Goal: Task Accomplishment & Management: Use online tool/utility

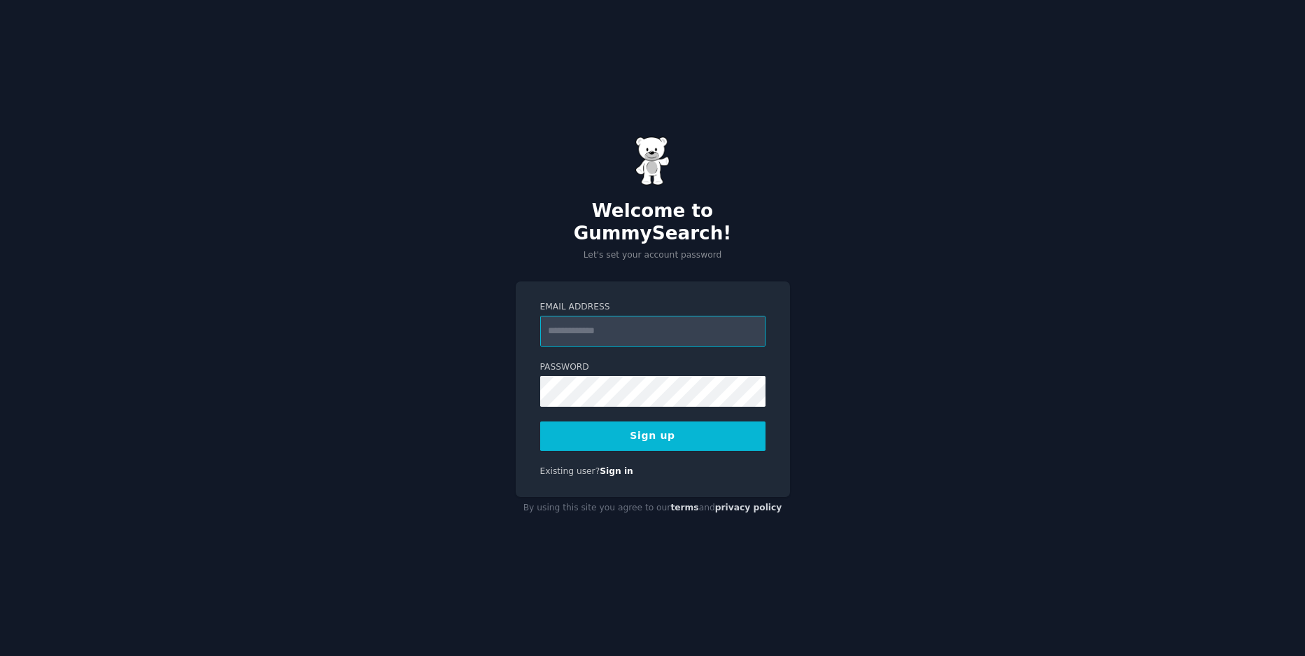
click at [629, 318] on input "Email Address" at bounding box center [652, 331] width 225 height 31
type input "**********"
click at [540, 421] on button "Sign up" at bounding box center [652, 435] width 225 height 29
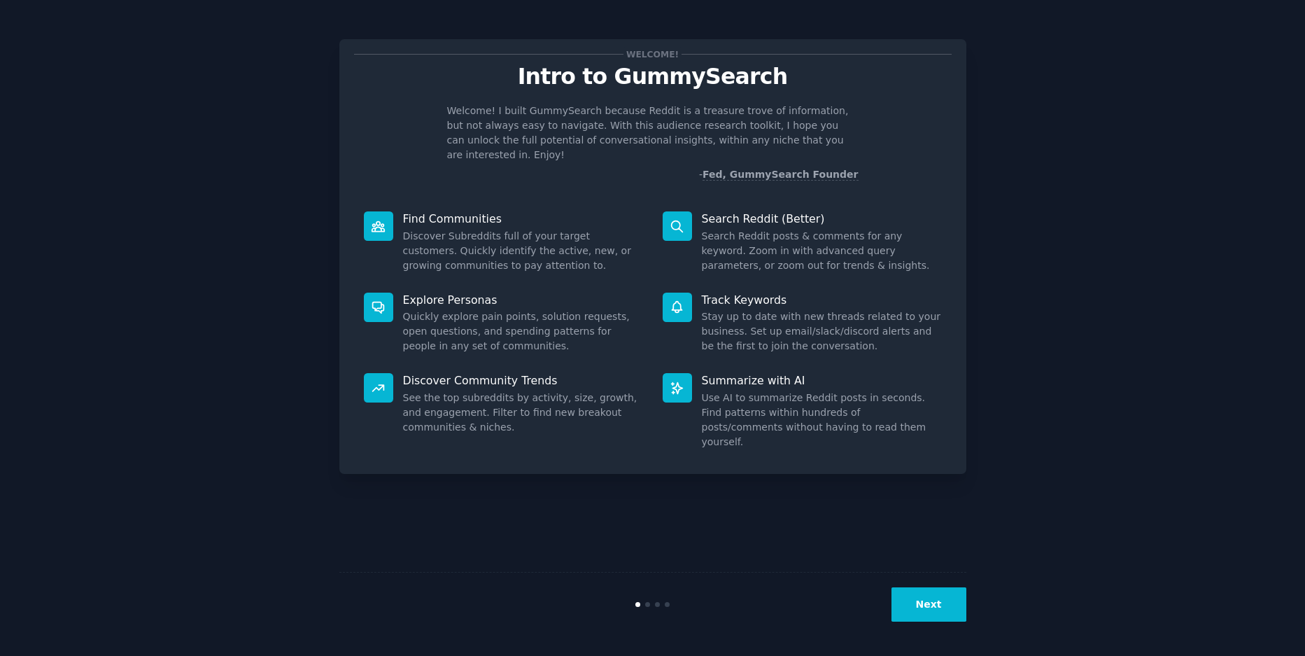
click at [916, 613] on button "Next" at bounding box center [929, 604] width 75 height 34
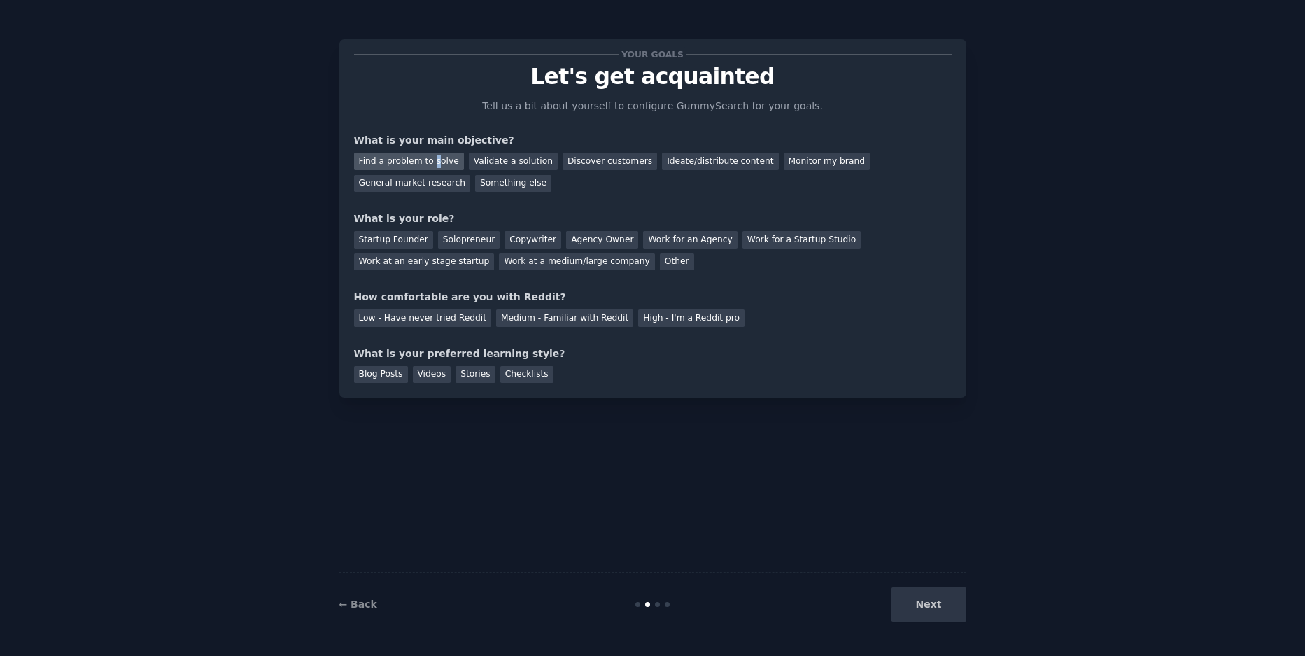
drag, startPoint x: 430, startPoint y: 157, endPoint x: 451, endPoint y: 157, distance: 21.0
click at [433, 157] on div "Find a problem to solve" at bounding box center [409, 161] width 110 height 17
click at [407, 247] on div "Startup Founder" at bounding box center [393, 239] width 79 height 17
click at [452, 323] on div "Low - Have never tried Reddit" at bounding box center [422, 317] width 137 height 17
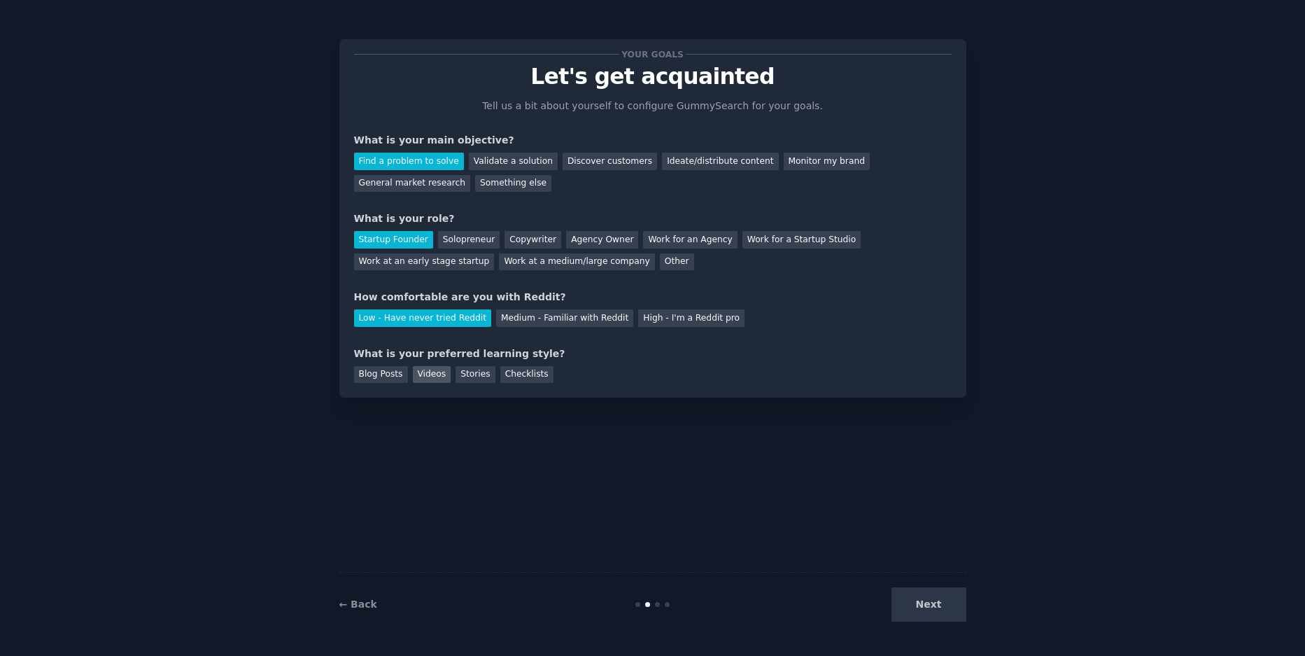
drag, startPoint x: 384, startPoint y: 379, endPoint x: 435, endPoint y: 373, distance: 50.7
click at [385, 379] on div "Blog Posts" at bounding box center [381, 374] width 54 height 17
drag, startPoint x: 439, startPoint y: 374, endPoint x: 489, endPoint y: 379, distance: 50.0
click at [440, 374] on div "Videos" at bounding box center [432, 374] width 38 height 17
click at [500, 381] on div "Checklists" at bounding box center [526, 374] width 53 height 17
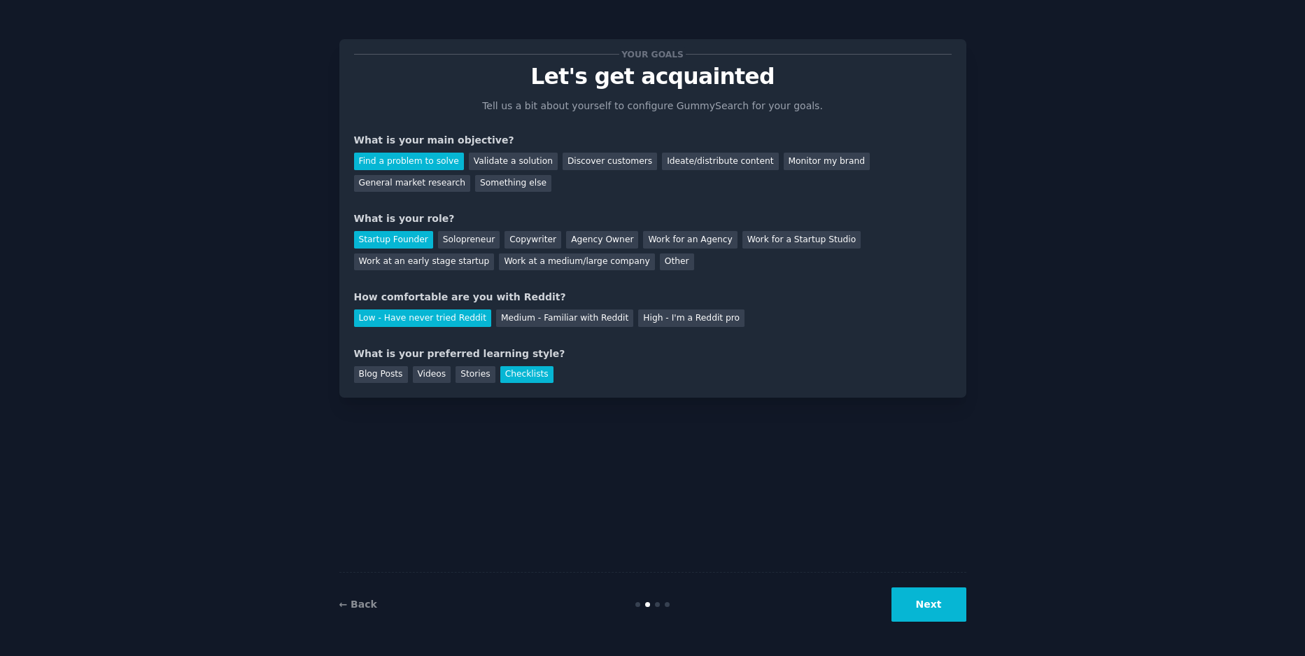
click at [347, 351] on div "Your goals Let's get acquainted Tell us a bit about yourself to configure Gummy…" at bounding box center [652, 218] width 627 height 358
drag, startPoint x: 371, startPoint y: 370, endPoint x: 400, endPoint y: 377, distance: 30.2
click at [371, 370] on div "Blog Posts" at bounding box center [381, 374] width 54 height 17
click at [926, 604] on button "Next" at bounding box center [929, 604] width 75 height 34
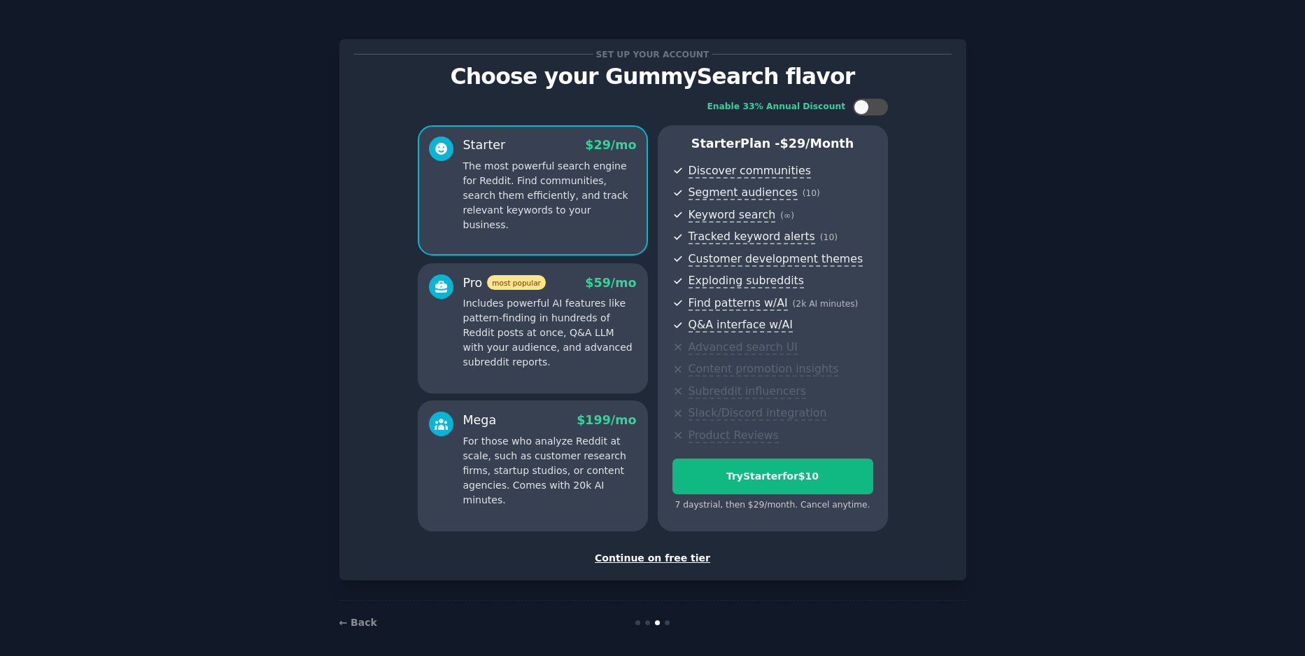
click at [647, 558] on div "Continue on free tier" at bounding box center [653, 558] width 598 height 15
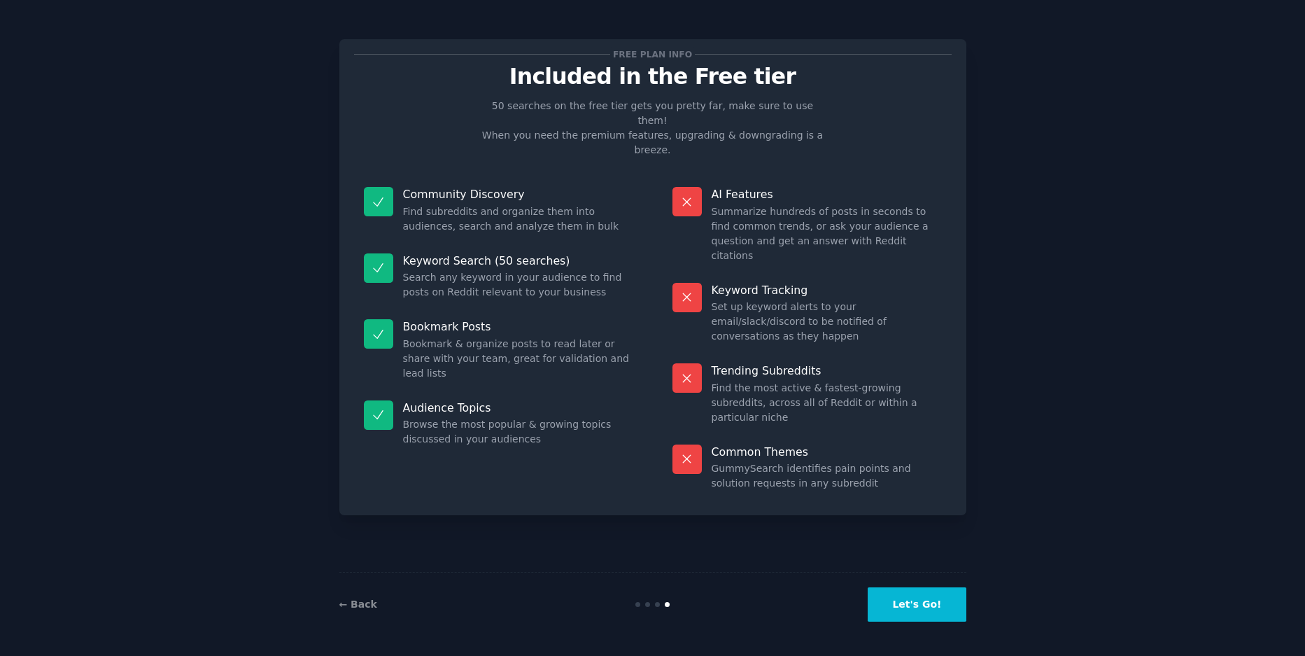
click at [918, 618] on button "Let's Go!" at bounding box center [917, 604] width 98 height 34
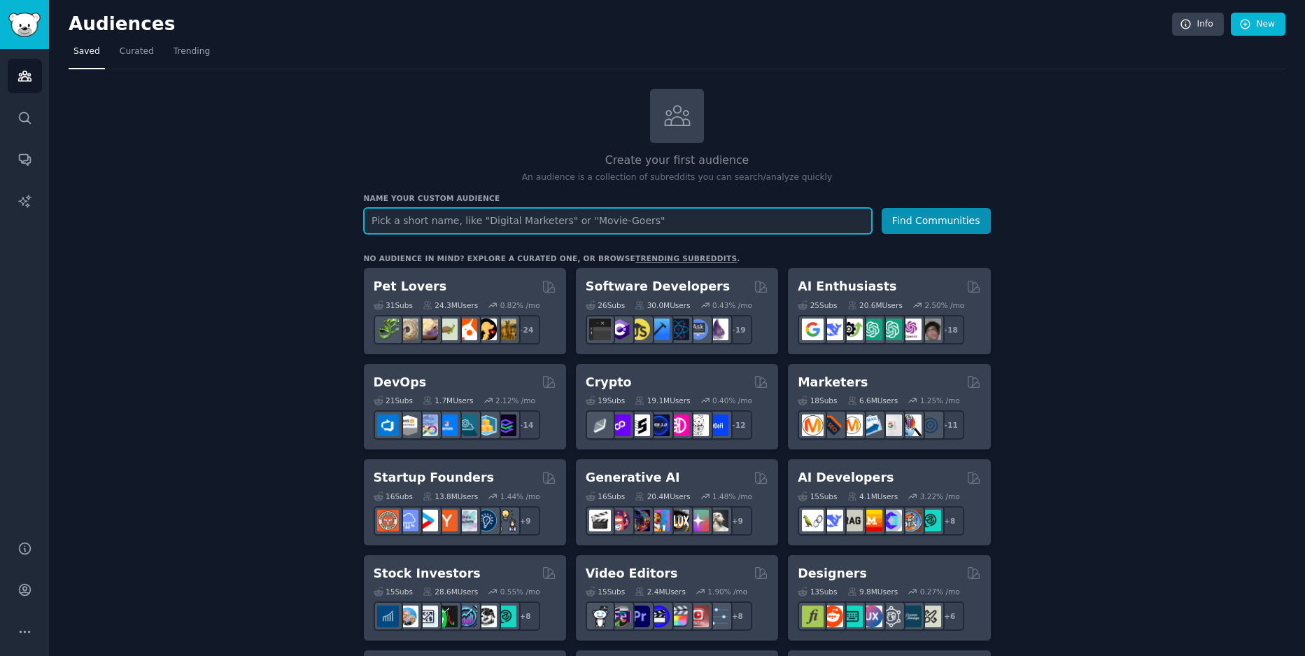
paste input "attorney"
type input "attorney"
click at [882, 208] on button "Find Communities" at bounding box center [936, 221] width 109 height 26
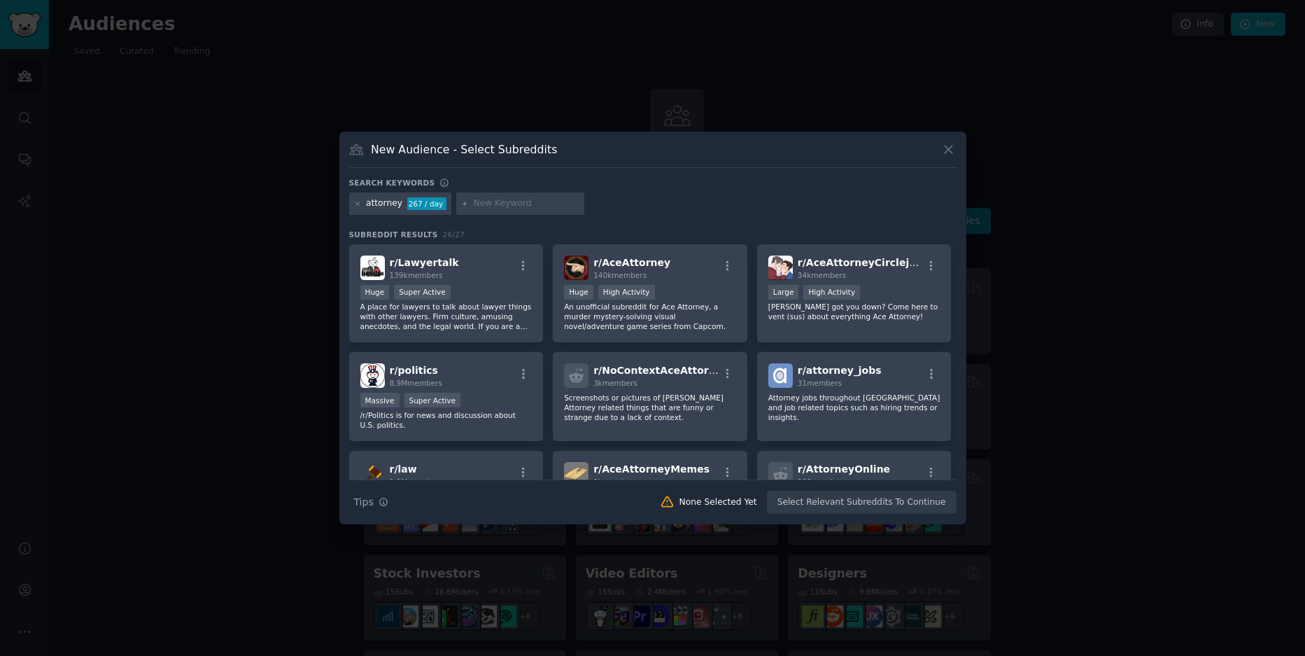
click at [837, 502] on div "Search Tips Tips None Selected Yet Select Relevant Subreddits To Continue" at bounding box center [652, 496] width 607 height 35
click at [468, 296] on div ">= 95th percentile for submissions / day Huge Super Active" at bounding box center [446, 293] width 172 height 17
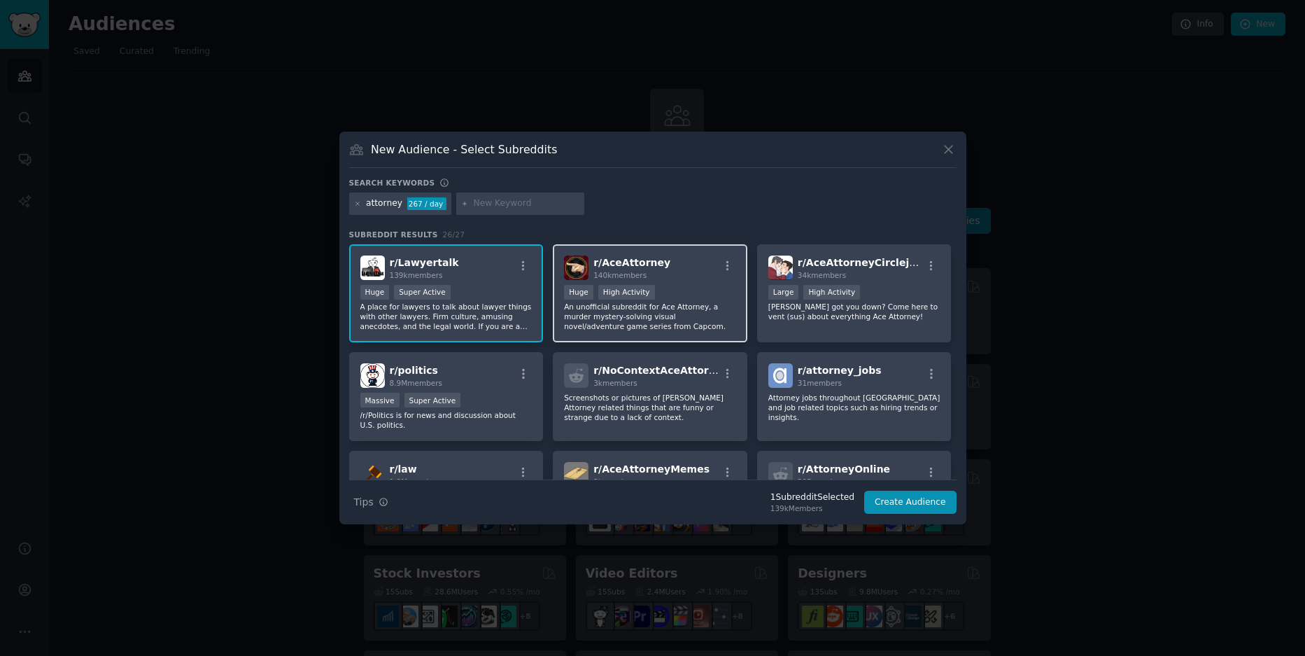
click at [705, 283] on div "r/ AceAttorney 140k members 100,000 - 1,000,000 members Huge High Activity An u…" at bounding box center [650, 293] width 195 height 99
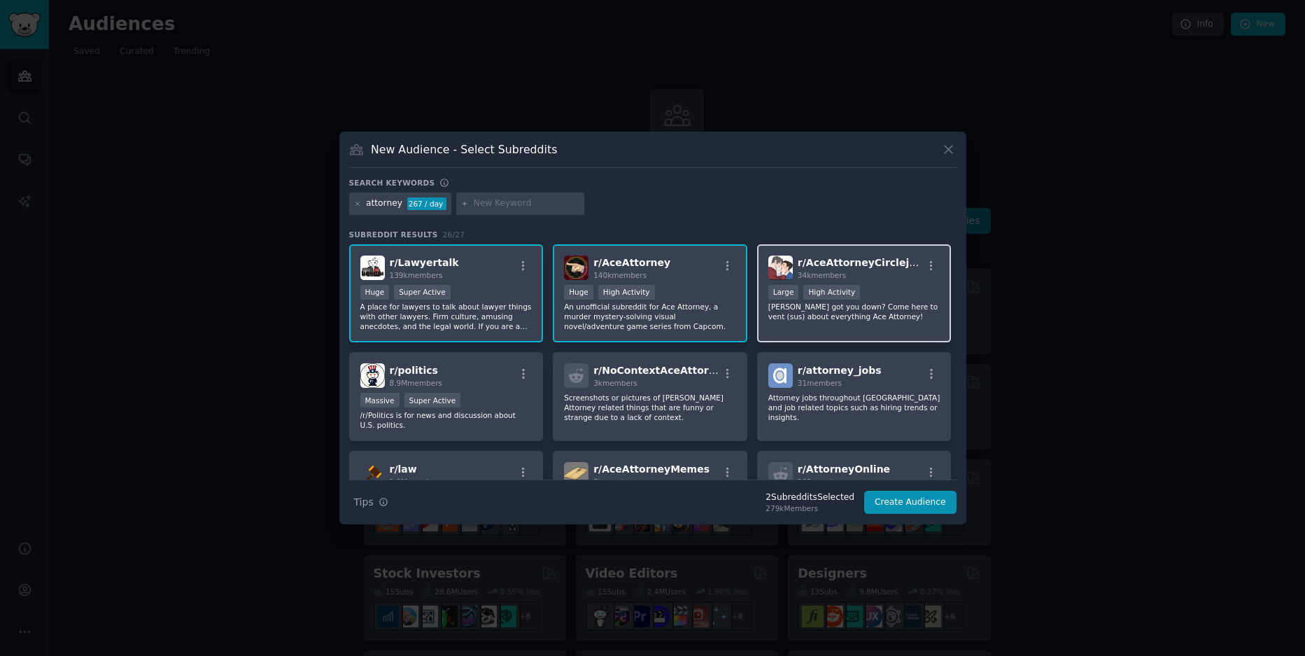
click at [930, 282] on div "r/ AceAttorneyCirclejerk 34k members >= 80th percentile for submissions / day L…" at bounding box center [854, 293] width 195 height 99
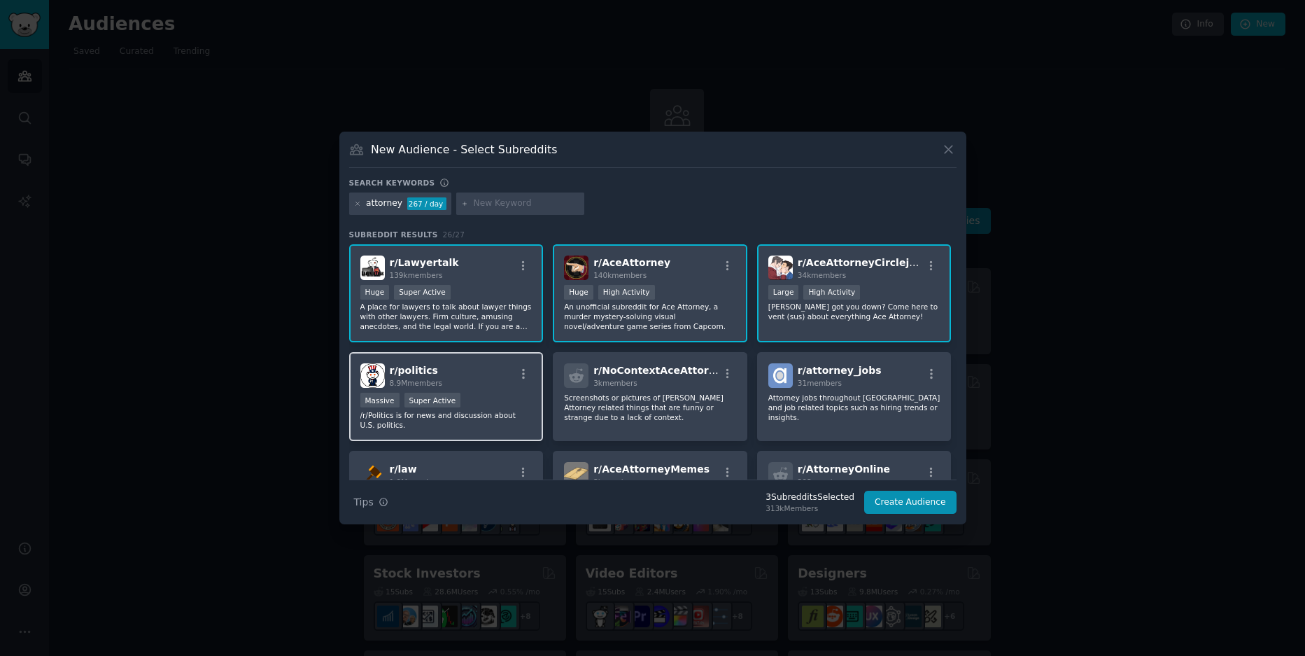
click at [504, 369] on div "r/ politics 8.9M members" at bounding box center [446, 375] width 172 height 24
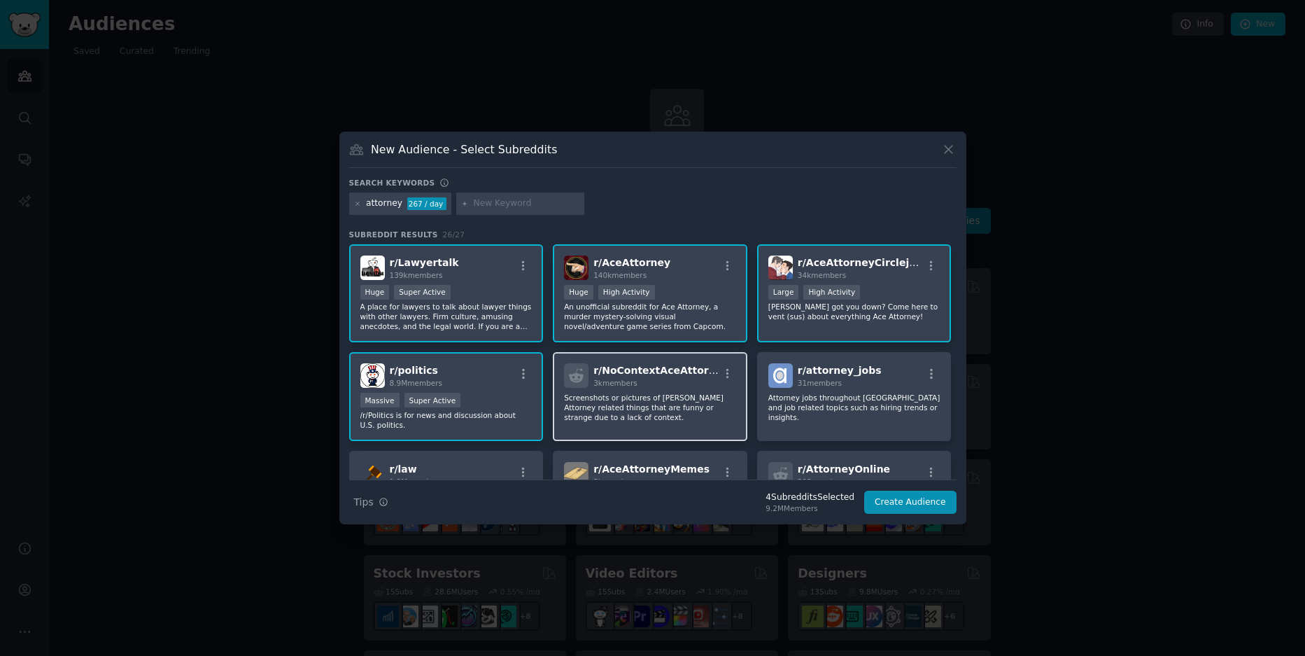
click at [633, 383] on span "3k members" at bounding box center [615, 383] width 44 height 8
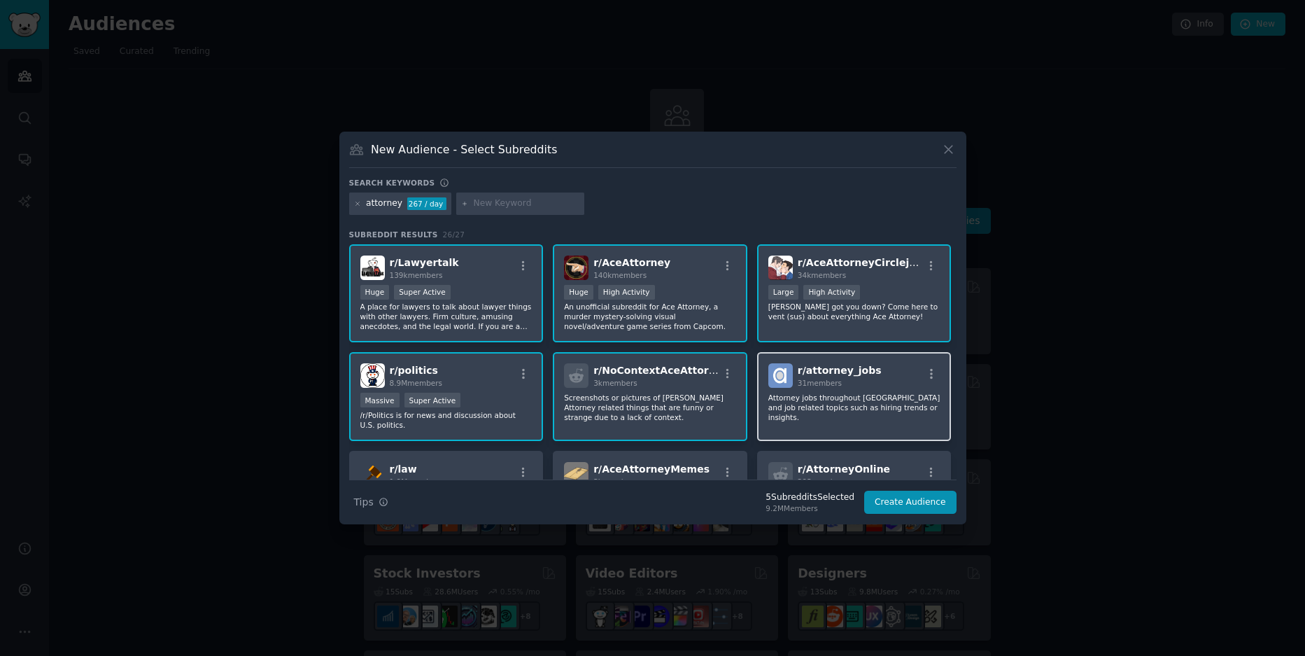
click at [887, 435] on div "r/ attorney_jobs 31 members Attorney jobs throughout the United States and job …" at bounding box center [854, 396] width 195 height 89
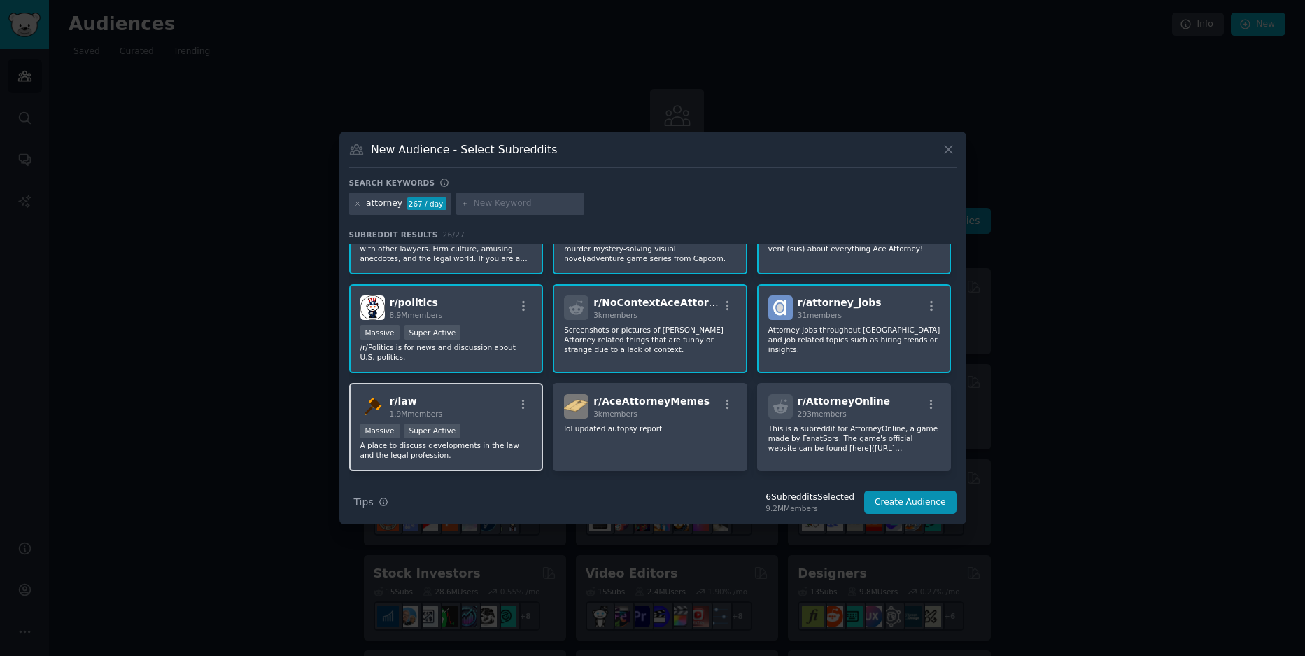
scroll to position [71, 0]
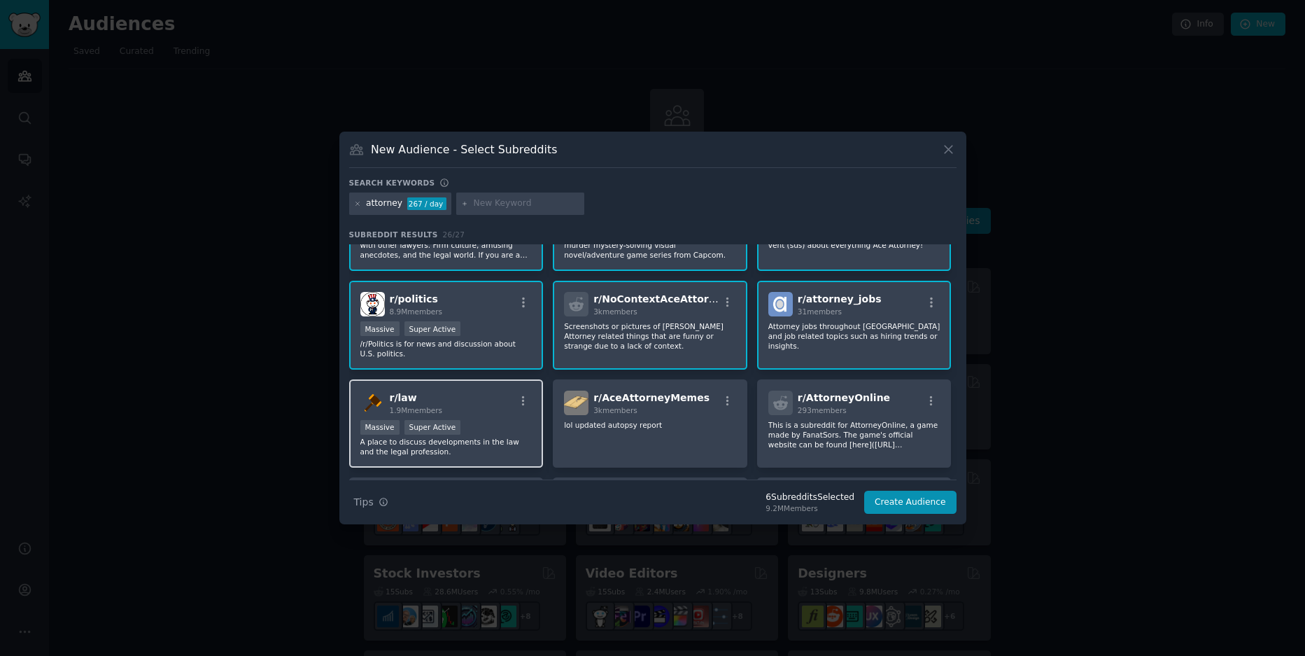
click at [505, 397] on div "r/ law 1.9M members" at bounding box center [446, 403] width 172 height 24
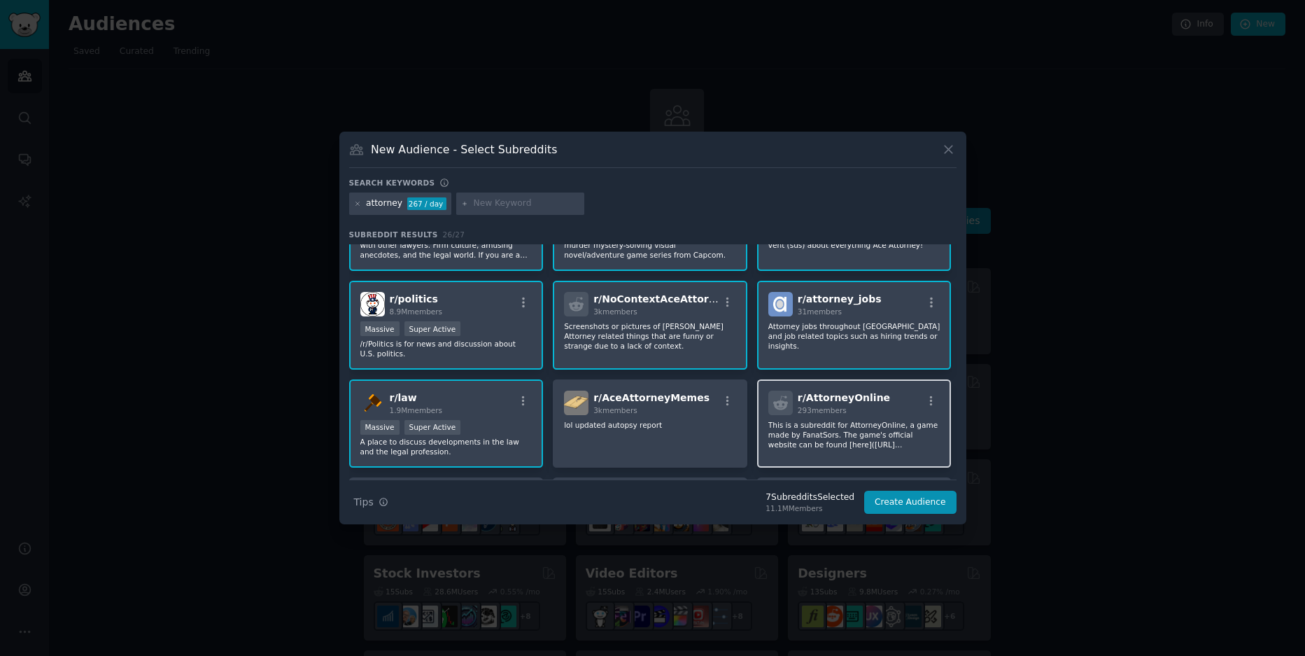
drag, startPoint x: 626, startPoint y: 432, endPoint x: 885, endPoint y: 456, distance: 260.1
click at [634, 433] on div "r/ AceAttorneyMemes 3k members lol updated autopsy report" at bounding box center [650, 423] width 195 height 89
drag, startPoint x: 885, startPoint y: 456, endPoint x: 695, endPoint y: 449, distance: 190.5
click at [885, 456] on div "r/ AttorneyOnline 293 members This is a subreddit for AttorneyOnline, a game ma…" at bounding box center [854, 423] width 195 height 89
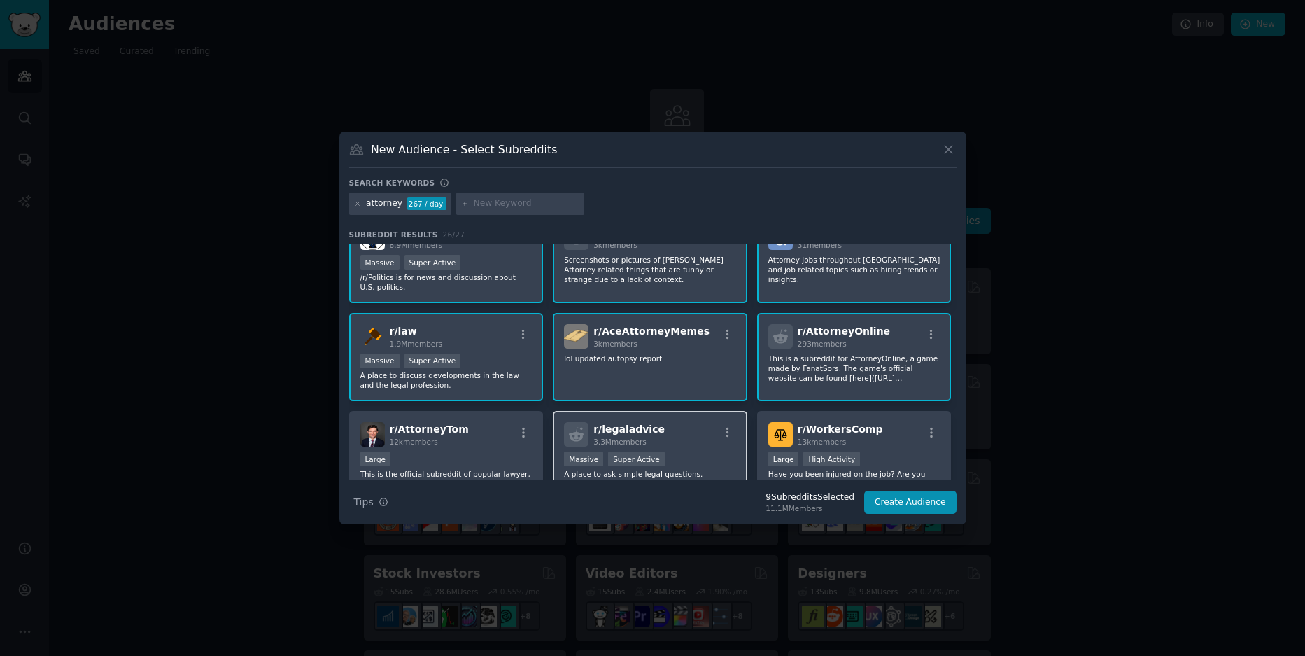
scroll to position [143, 0]
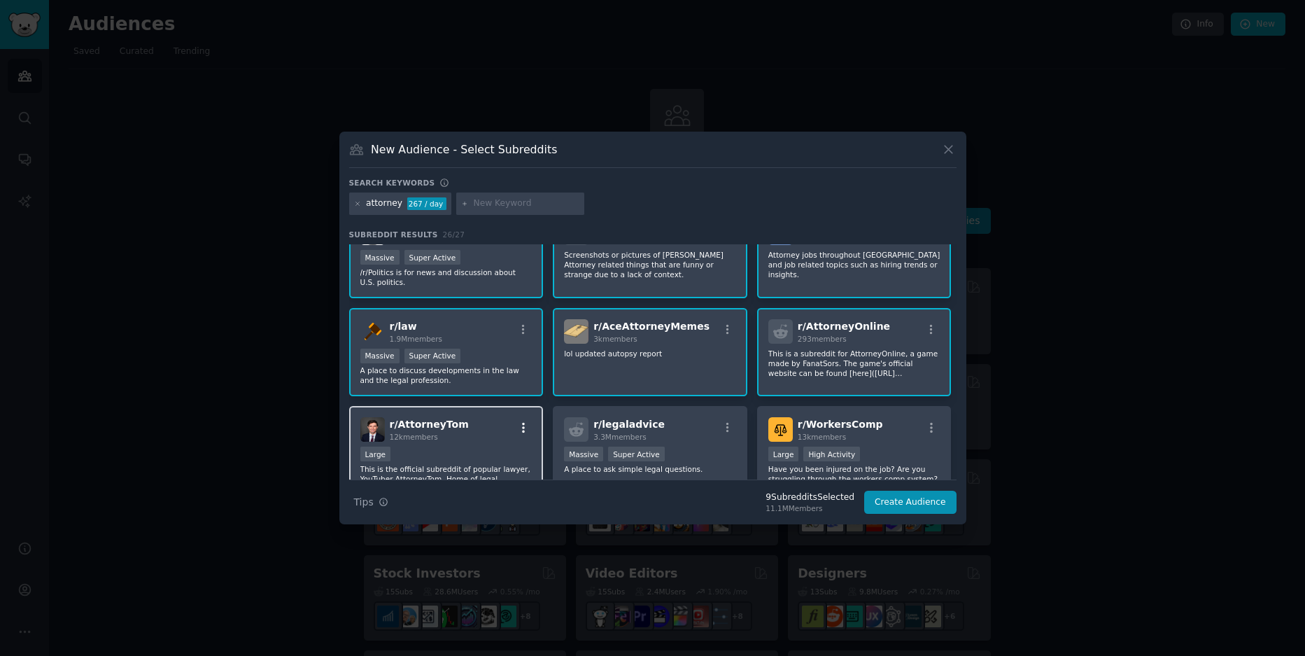
drag, startPoint x: 522, startPoint y: 428, endPoint x: 653, endPoint y: 449, distance: 132.5
click at [523, 428] on icon "button" at bounding box center [523, 427] width 13 height 13
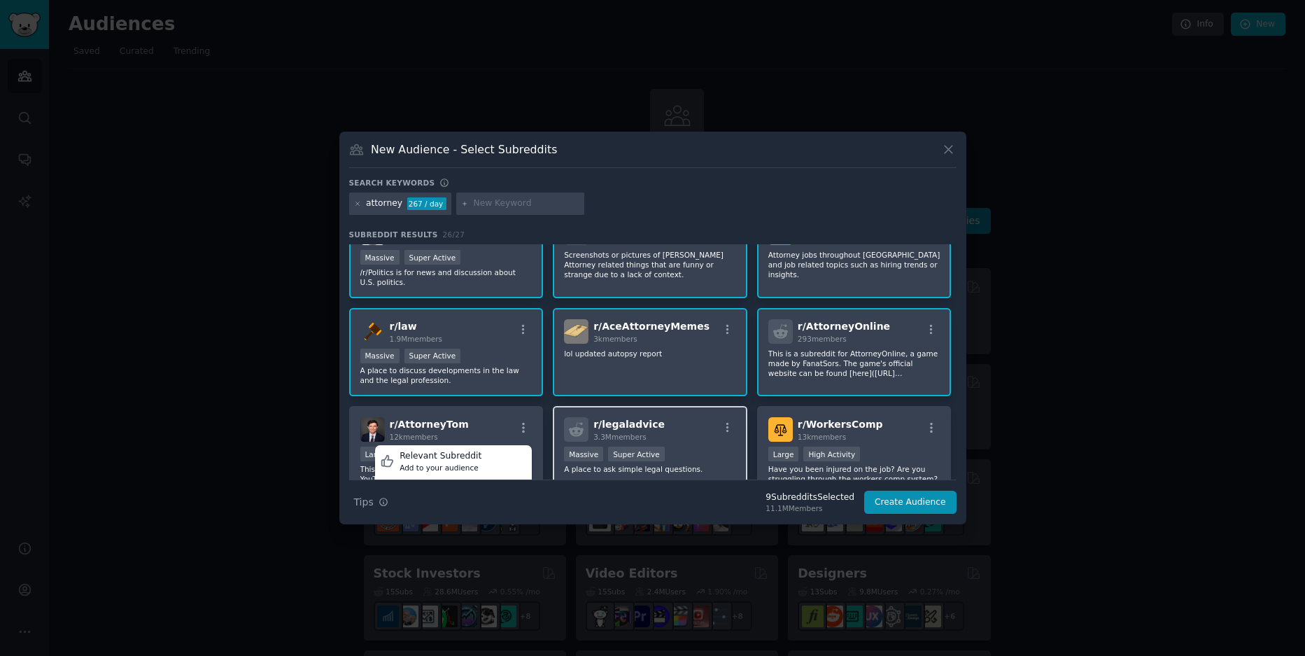
click at [729, 461] on div ">= 95th percentile for submissions / day Massive Super Active" at bounding box center [650, 455] width 172 height 17
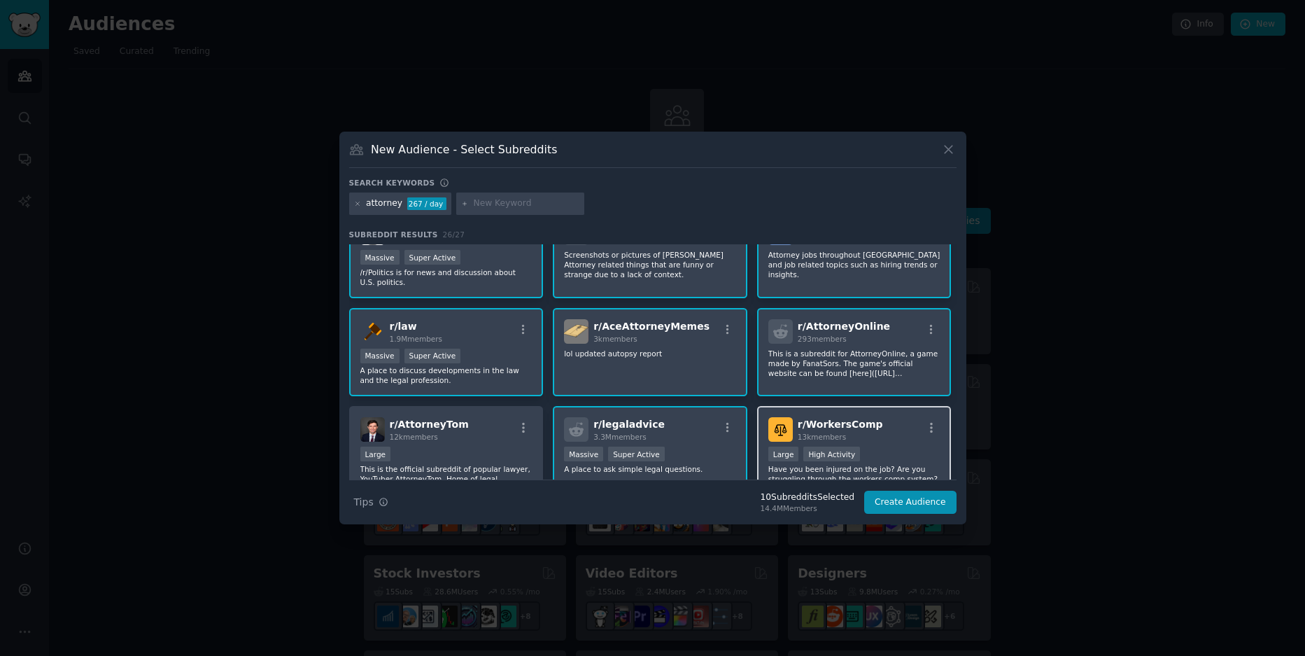
click at [903, 461] on div "Large High Activity" at bounding box center [854, 455] width 172 height 17
click at [915, 529] on div at bounding box center [652, 328] width 1305 height 656
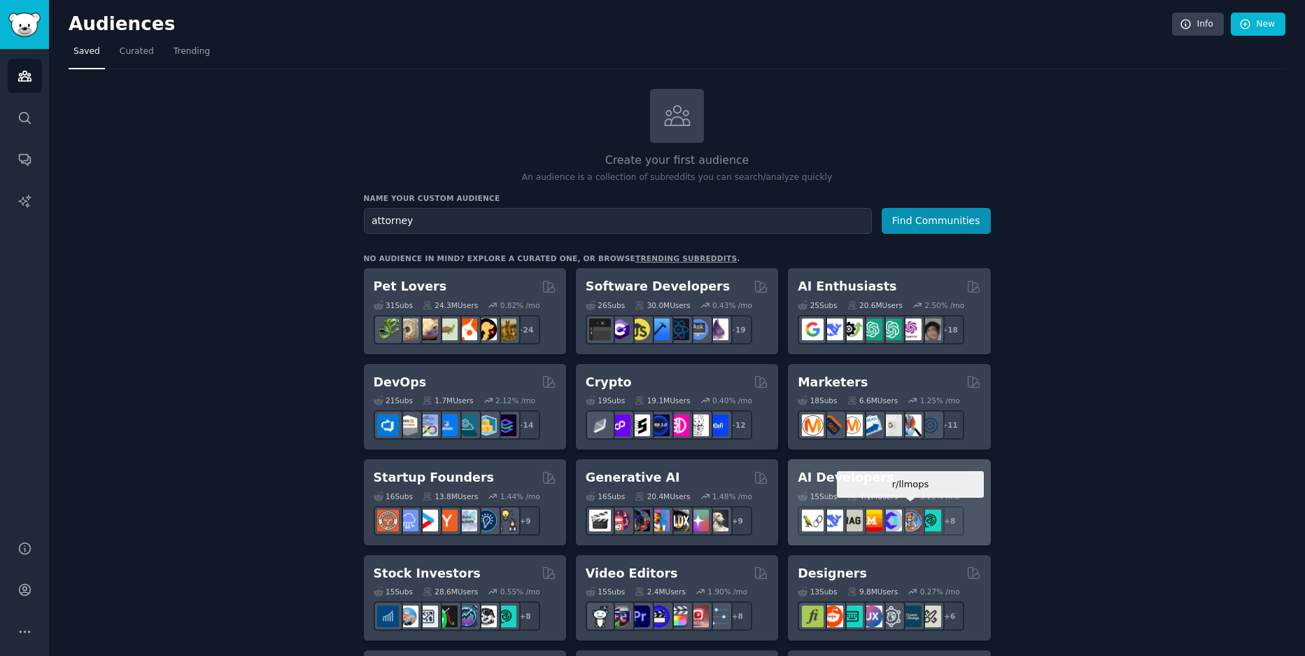
click at [926, 514] on img at bounding box center [931, 520] width 22 height 22
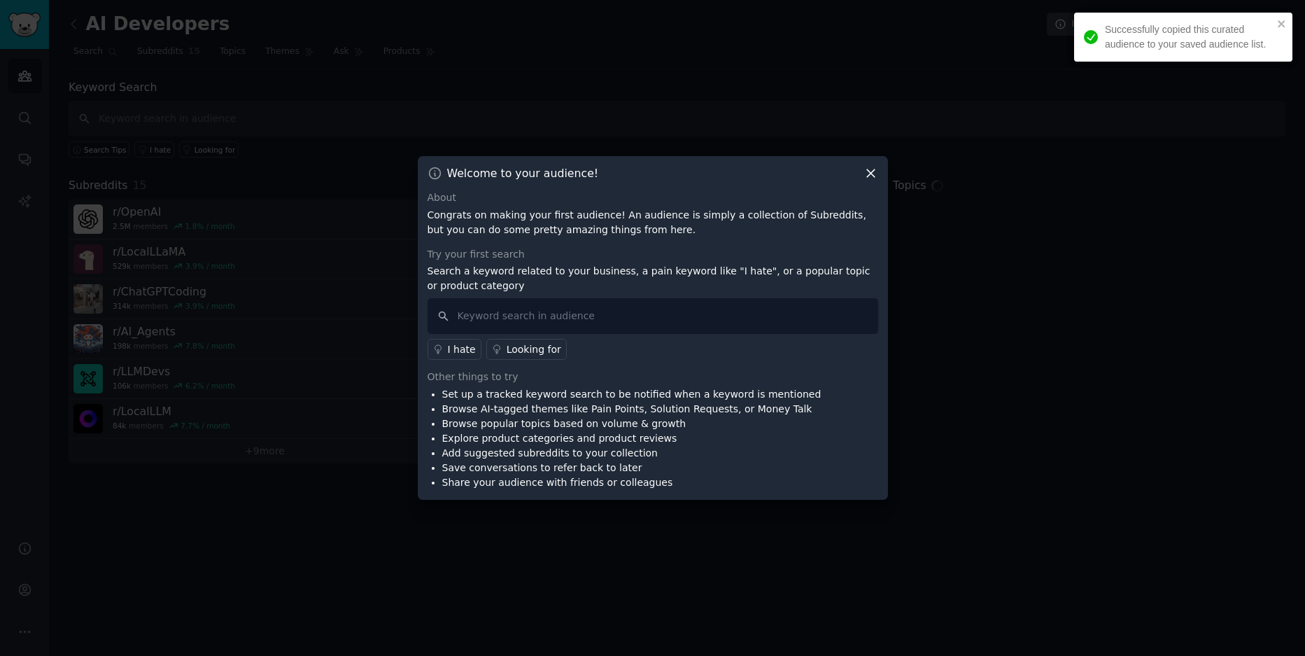
click at [880, 183] on div "Welcome to your audience! About Congrats on making your first audience! An audi…" at bounding box center [653, 328] width 470 height 344
click at [880, 177] on div "Welcome to your audience! About Congrats on making your first audience! An audi…" at bounding box center [653, 328] width 470 height 344
click at [871, 169] on icon at bounding box center [871, 173] width 15 height 15
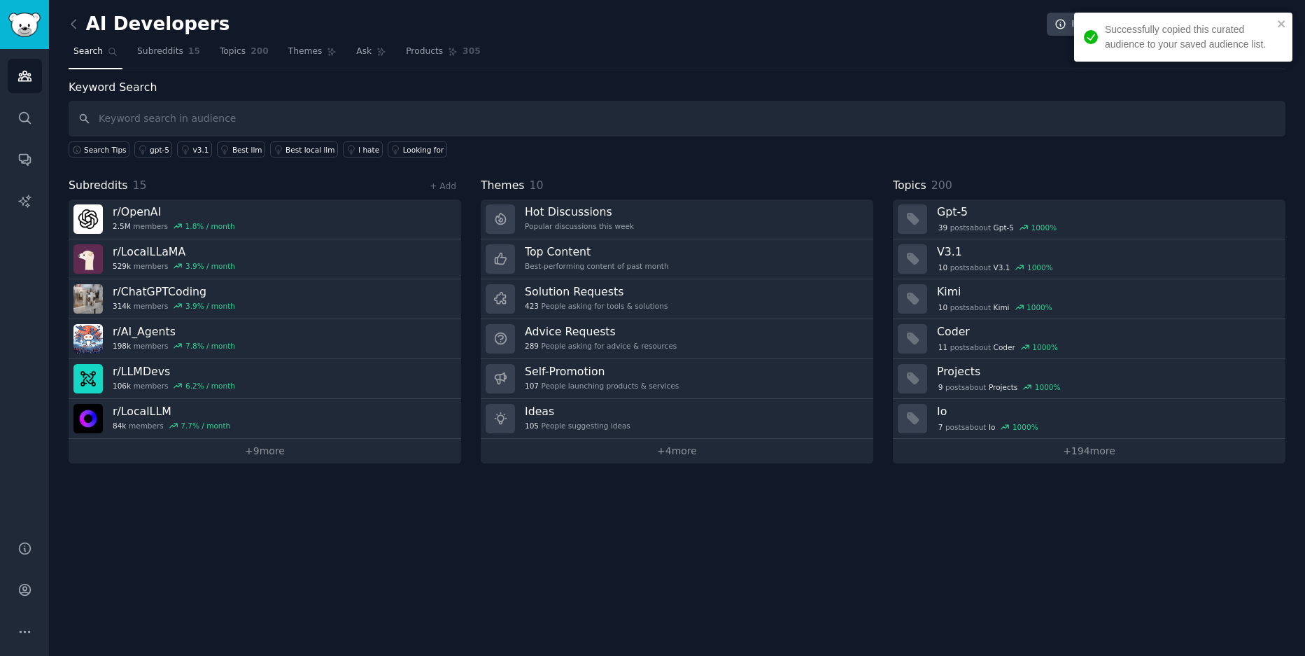
click at [1177, 24] on div "Successfully copied this curated audience to your saved audience list." at bounding box center [1189, 36] width 168 height 29
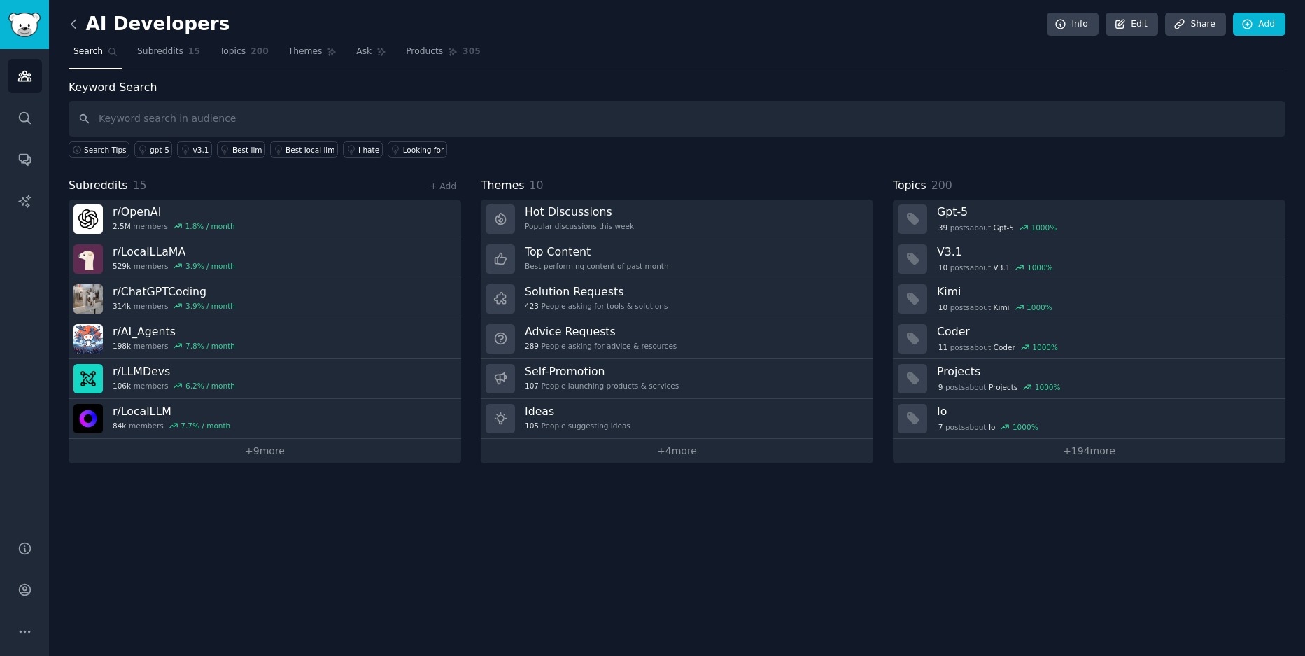
click at [73, 26] on icon at bounding box center [73, 24] width 4 height 8
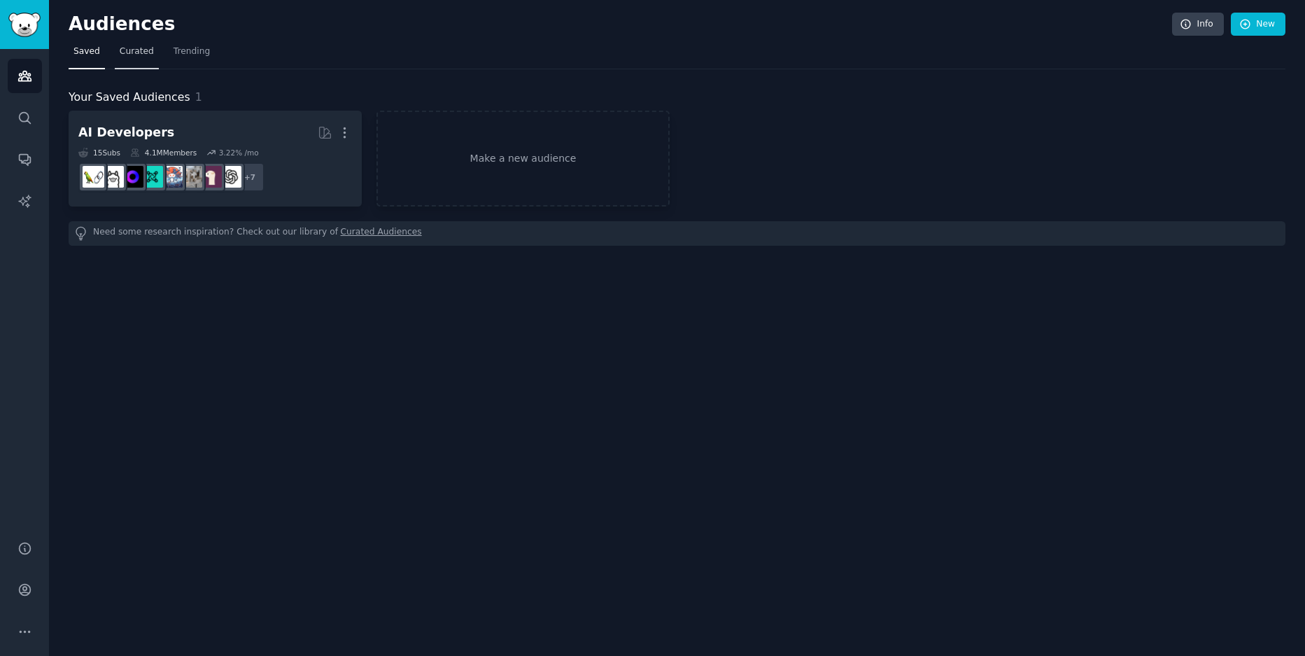
click at [128, 49] on span "Curated" at bounding box center [137, 51] width 34 height 13
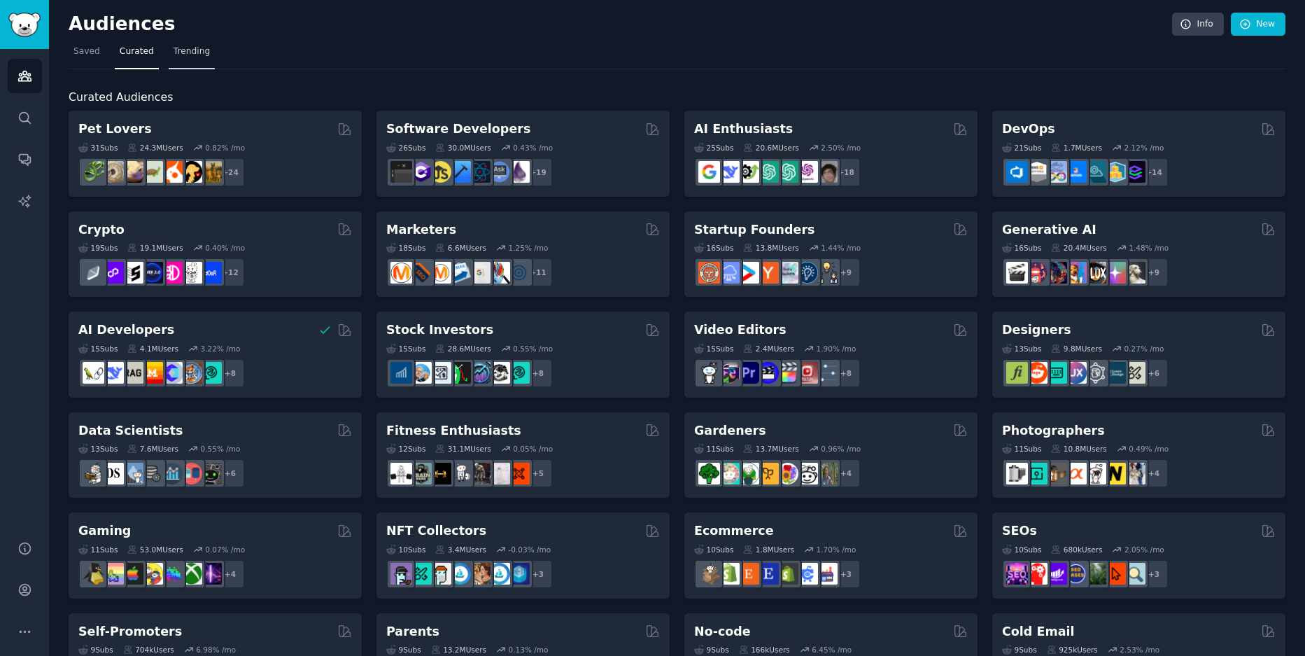
click at [181, 56] on span "Trending" at bounding box center [192, 51] width 36 height 13
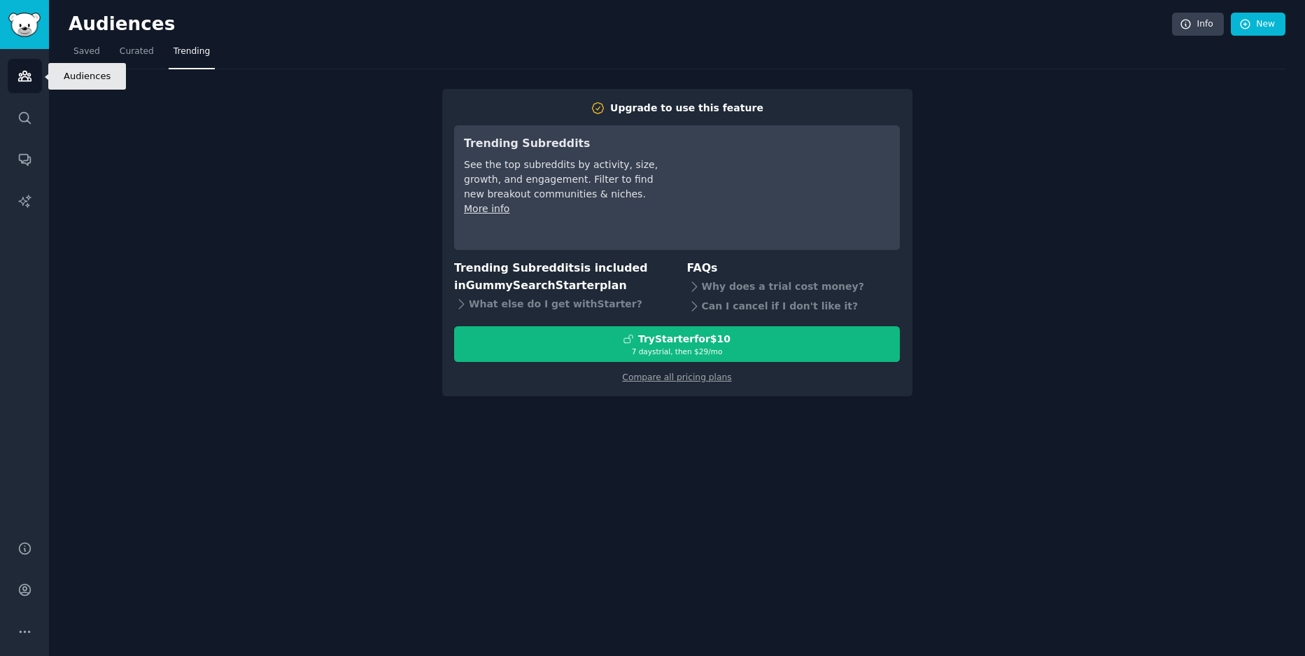
click at [39, 71] on link "Audiences" at bounding box center [25, 76] width 34 height 34
